Goal: Browse casually

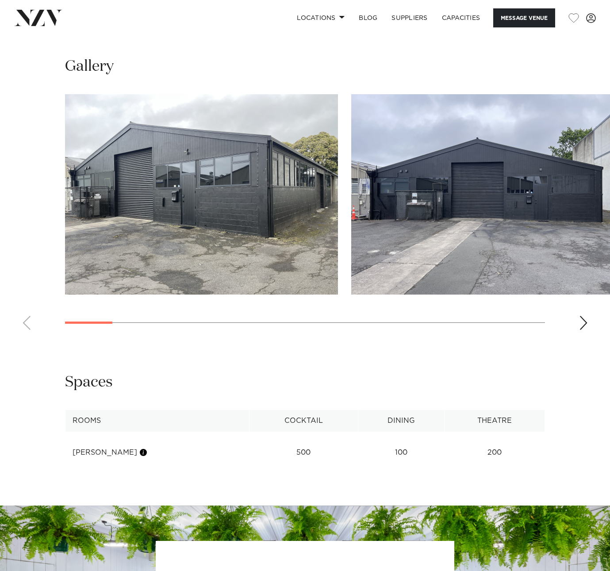
scroll to position [739, 0]
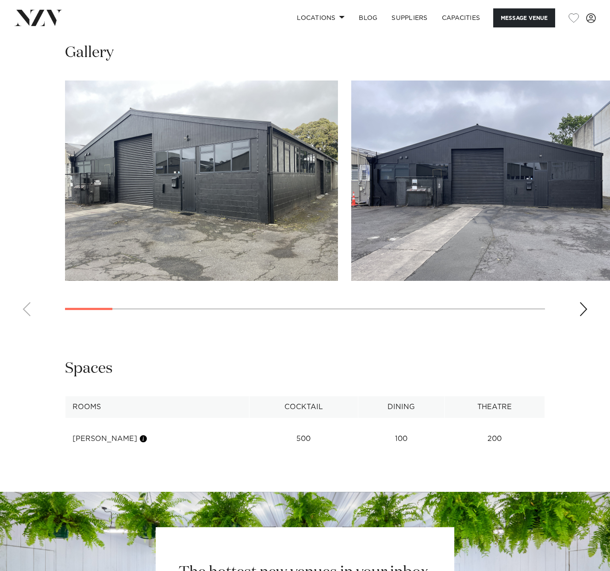
click at [584, 313] on div "Next slide" at bounding box center [583, 309] width 9 height 14
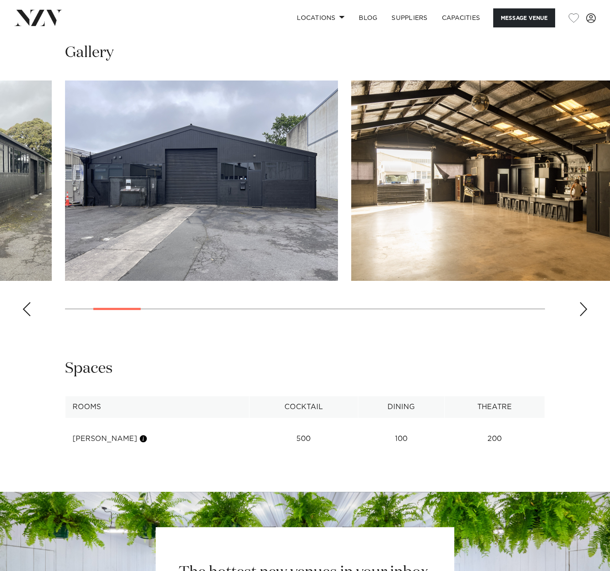
click at [584, 313] on div "Next slide" at bounding box center [583, 309] width 9 height 14
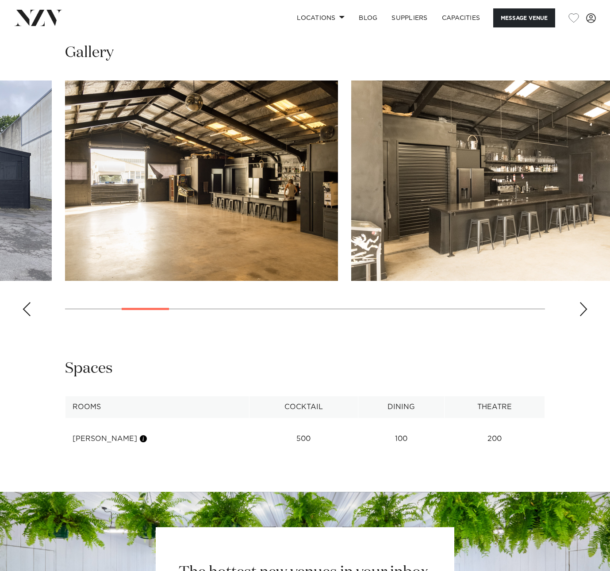
click at [584, 313] on div "Next slide" at bounding box center [583, 309] width 9 height 14
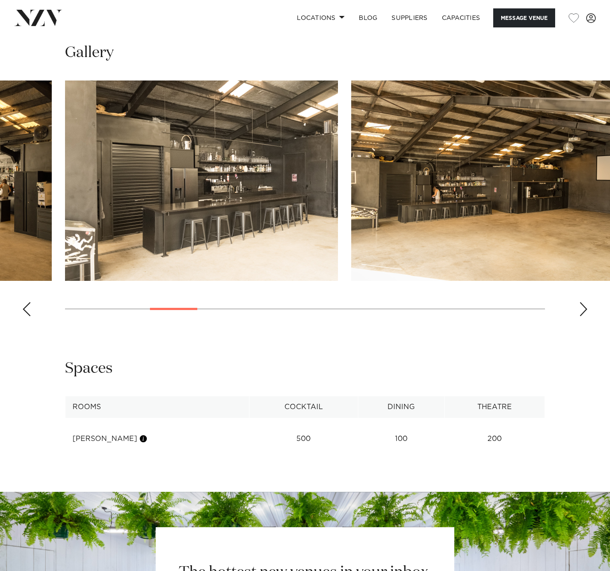
click at [584, 313] on div "Next slide" at bounding box center [583, 309] width 9 height 14
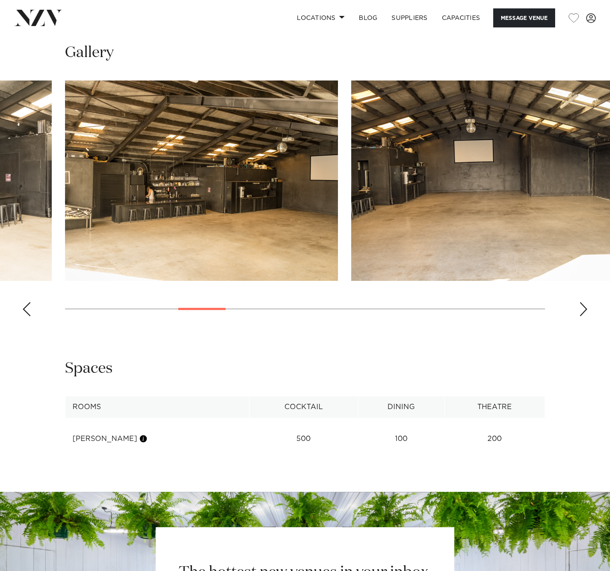
click at [584, 313] on div "Next slide" at bounding box center [583, 309] width 9 height 14
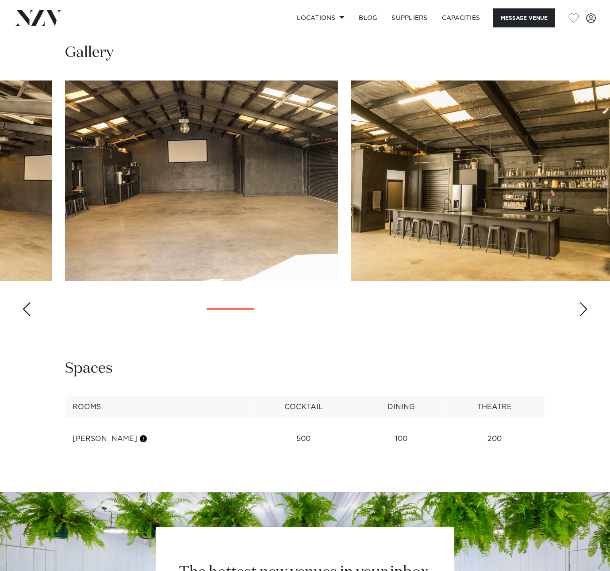
click at [584, 313] on div "Next slide" at bounding box center [583, 309] width 9 height 14
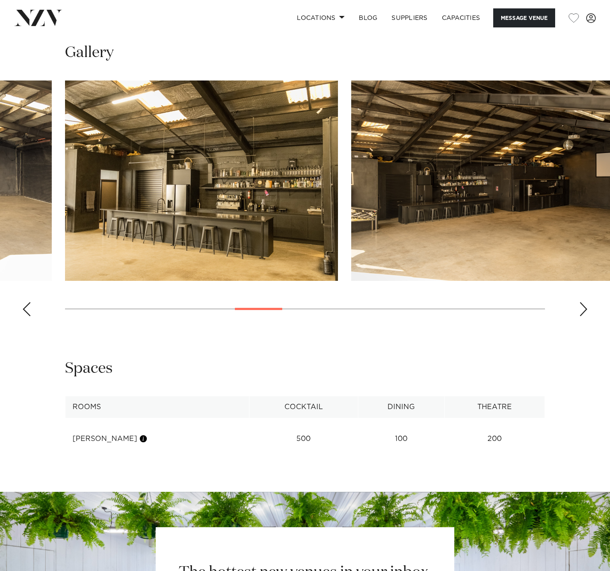
click at [584, 313] on div "Next slide" at bounding box center [583, 309] width 9 height 14
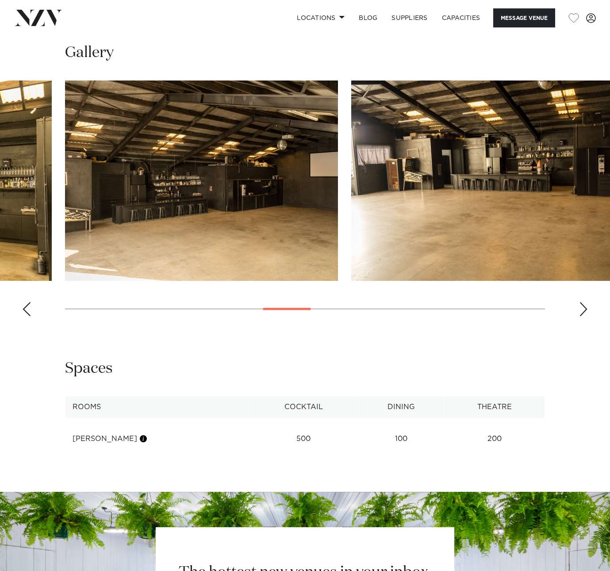
click at [584, 313] on div "Next slide" at bounding box center [583, 309] width 9 height 14
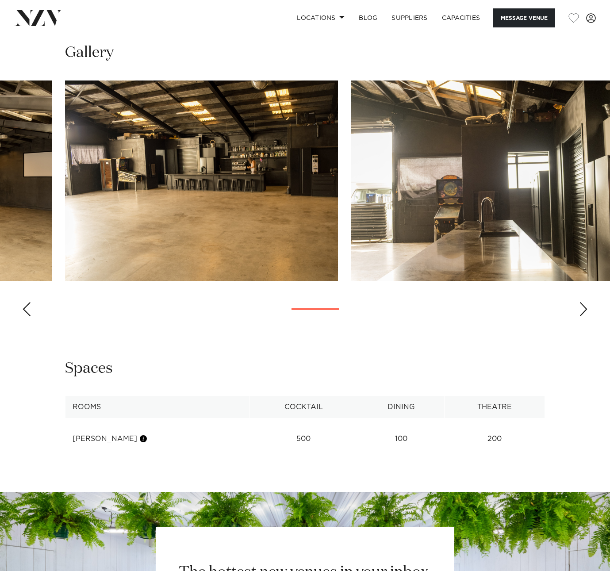
click at [584, 313] on div "Next slide" at bounding box center [583, 309] width 9 height 14
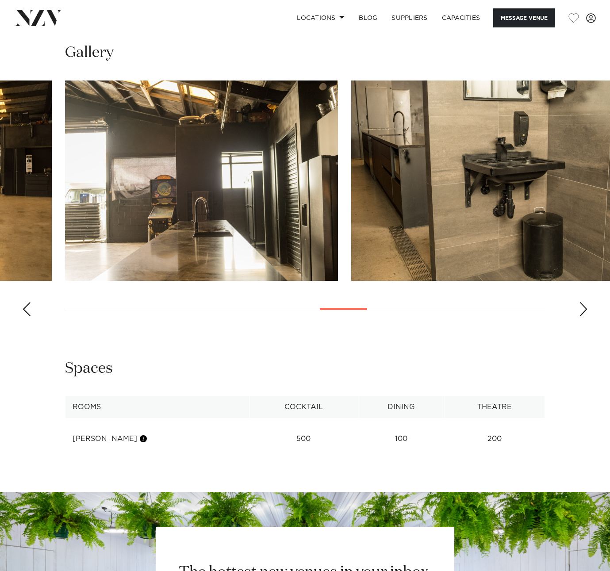
click at [584, 313] on div "Next slide" at bounding box center [583, 309] width 9 height 14
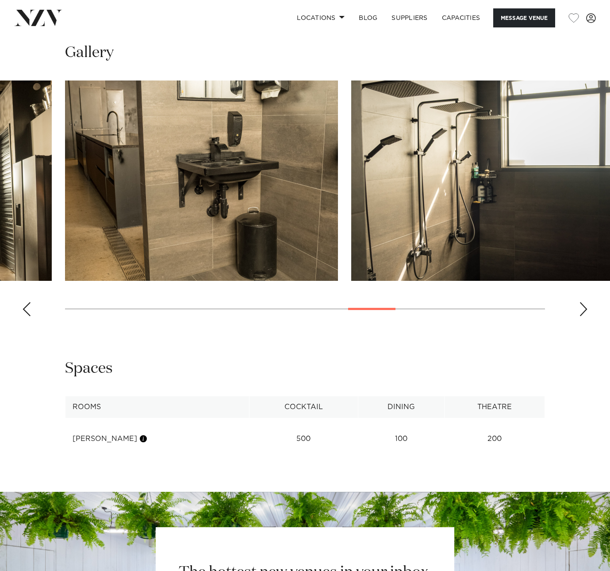
click at [584, 313] on div "Next slide" at bounding box center [583, 309] width 9 height 14
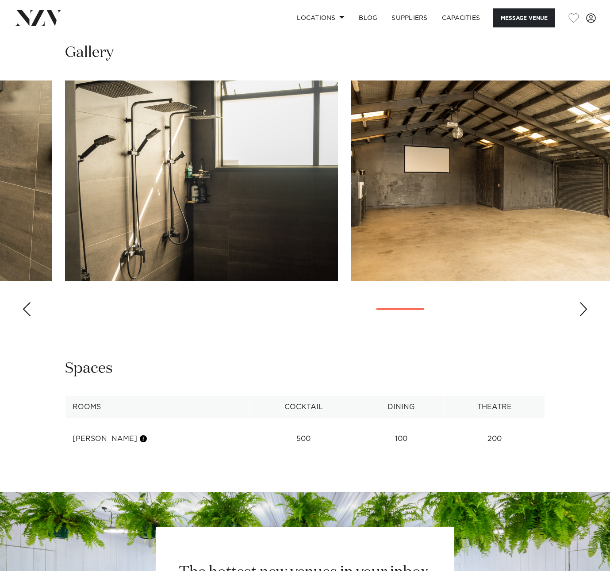
click at [584, 313] on div "Next slide" at bounding box center [583, 309] width 9 height 14
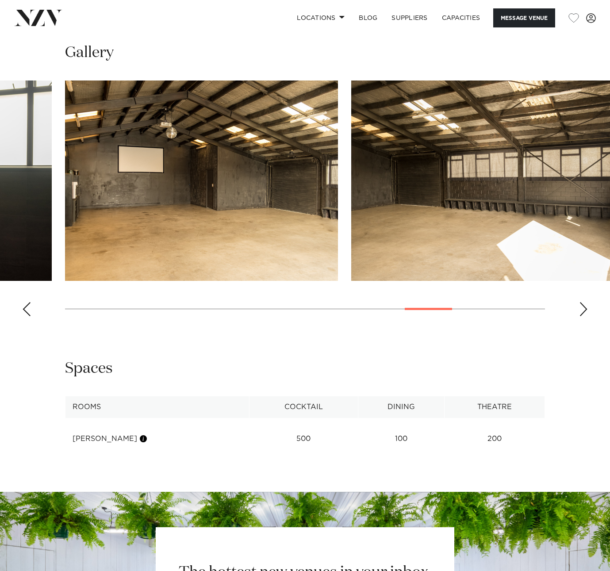
click at [584, 313] on div "Next slide" at bounding box center [583, 309] width 9 height 14
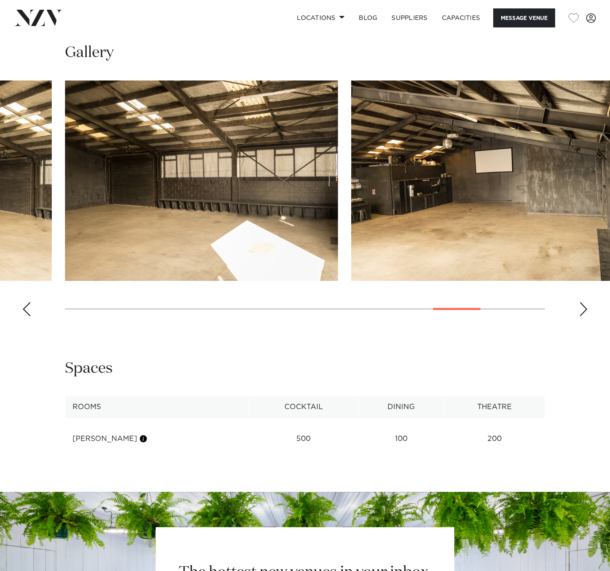
click at [584, 313] on div "Next slide" at bounding box center [583, 309] width 9 height 14
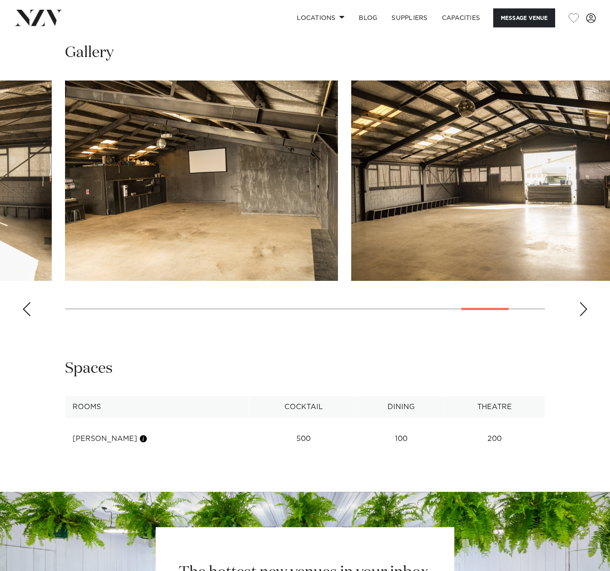
click at [584, 313] on div "Next slide" at bounding box center [583, 309] width 9 height 14
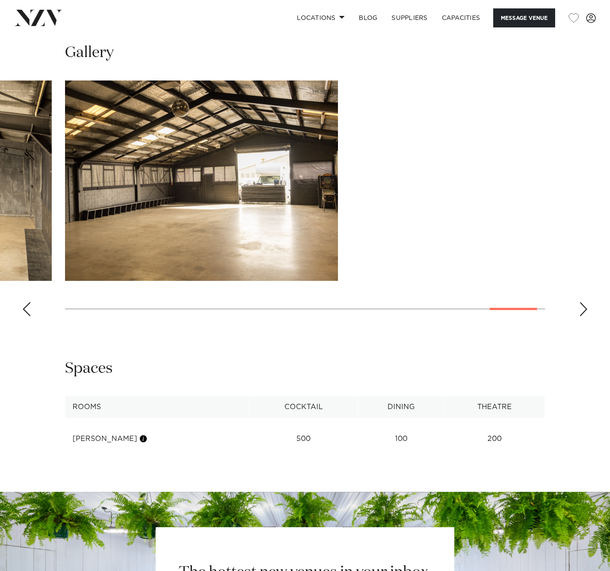
click at [584, 313] on div "Next slide" at bounding box center [583, 309] width 9 height 14
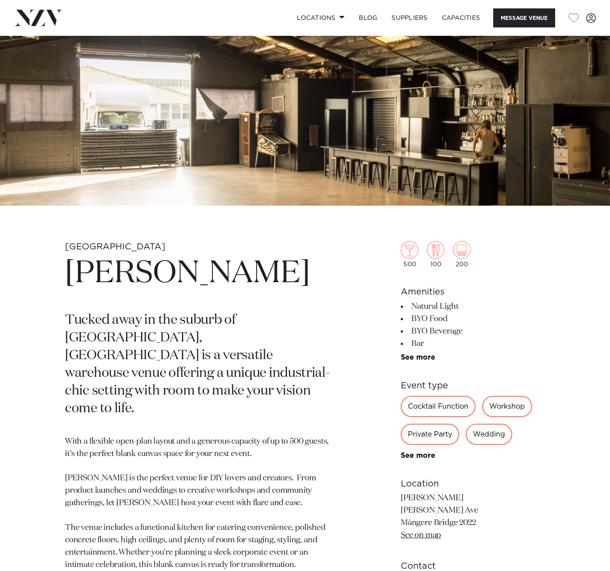
scroll to position [281, 0]
